Goal: Obtain resource: Download file/media

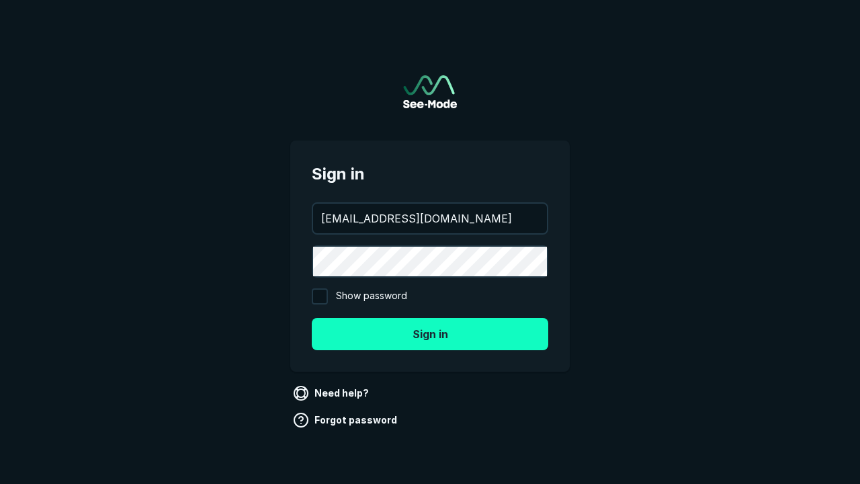
click at [430, 333] on button "Sign in" at bounding box center [430, 334] width 236 height 32
